Goal: Navigation & Orientation: Find specific page/section

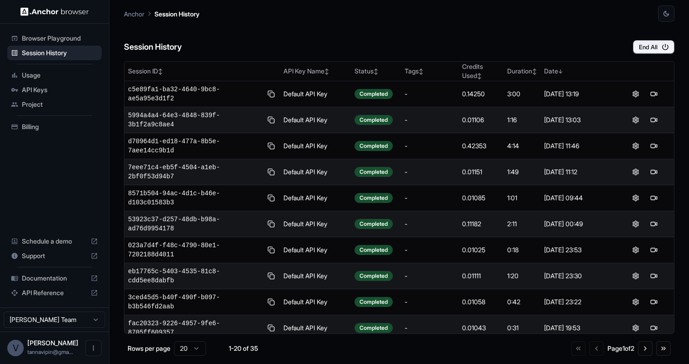
click at [42, 75] on span "Usage" at bounding box center [60, 75] width 76 height 9
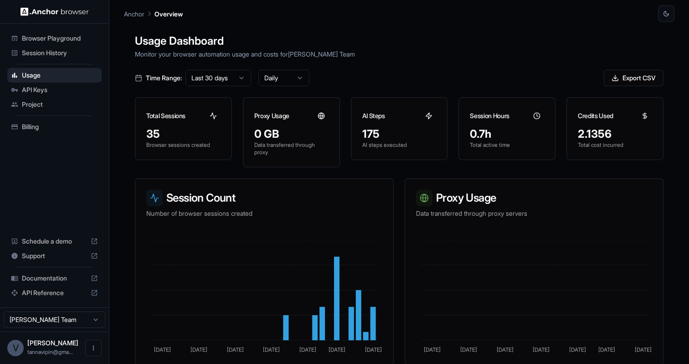
click at [35, 92] on span "API Keys" at bounding box center [60, 89] width 76 height 9
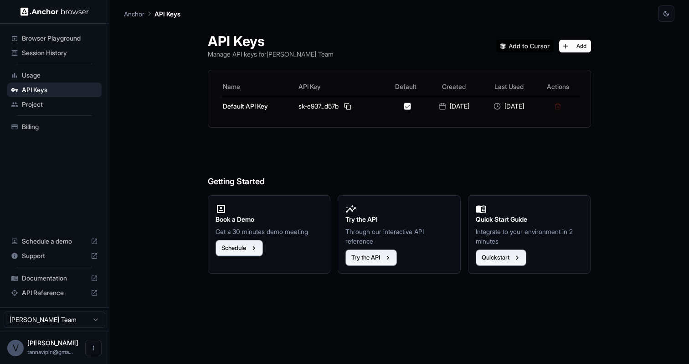
click at [31, 130] on span "Billing" at bounding box center [60, 126] width 76 height 9
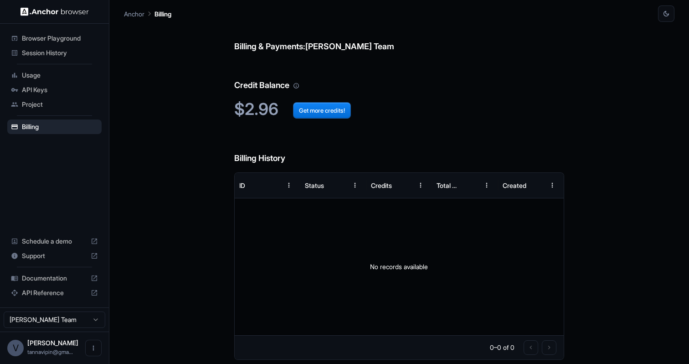
click at [41, 80] on div "Usage" at bounding box center [54, 75] width 94 height 15
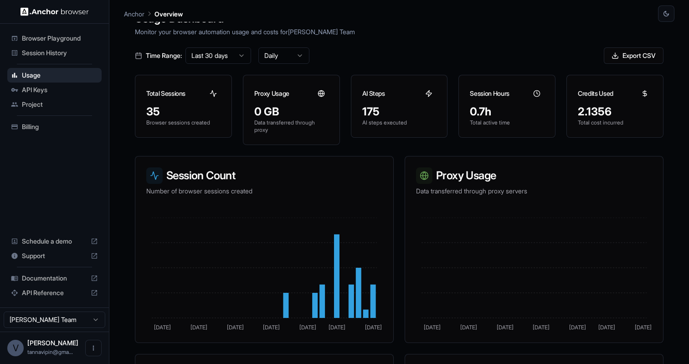
scroll to position [23, 0]
click at [39, 104] on span "Project" at bounding box center [60, 104] width 76 height 9
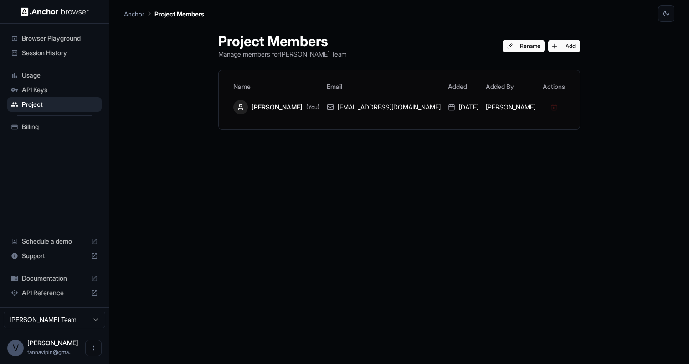
click at [35, 128] on span "Billing" at bounding box center [60, 126] width 76 height 9
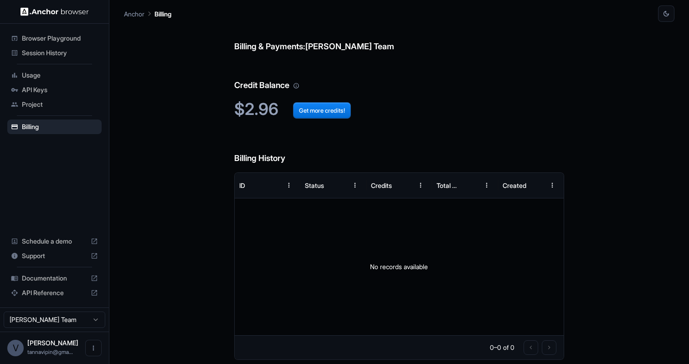
click at [34, 54] on span "Session History" at bounding box center [60, 52] width 76 height 9
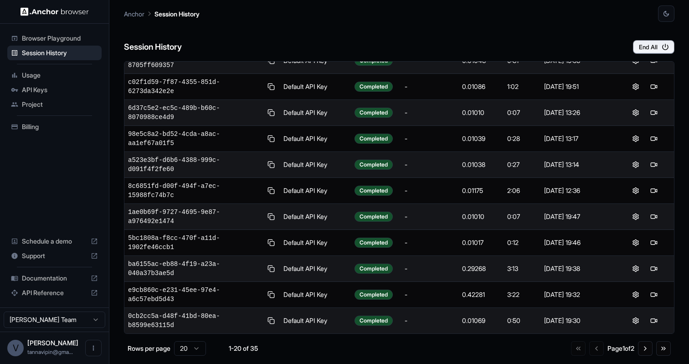
click at [449, 71] on td "-" at bounding box center [430, 61] width 58 height 26
